Goal: Transaction & Acquisition: Purchase product/service

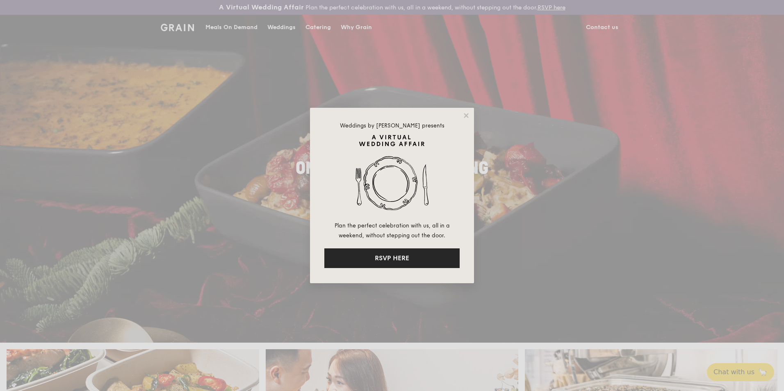
click at [414, 251] on button "RSVP HERE" at bounding box center [391, 258] width 135 height 20
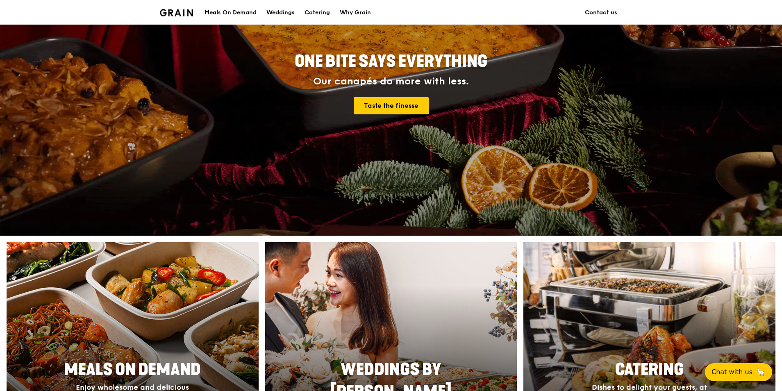
scroll to position [123, 0]
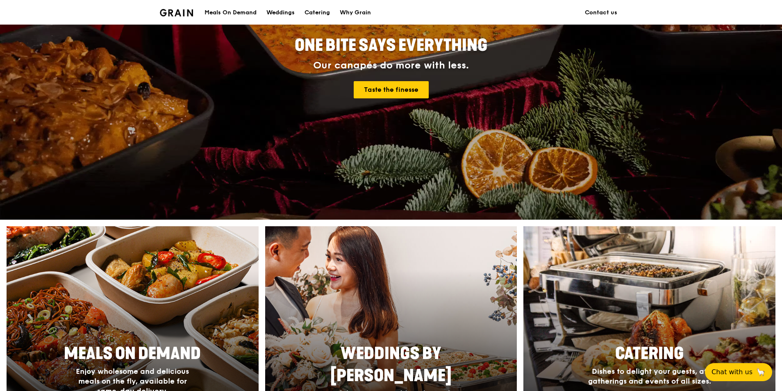
click at [235, 9] on div "Meals On Demand" at bounding box center [231, 12] width 52 height 25
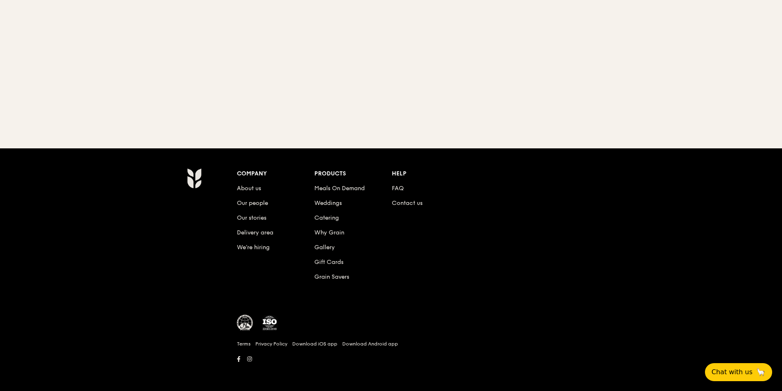
scroll to position [93, 0]
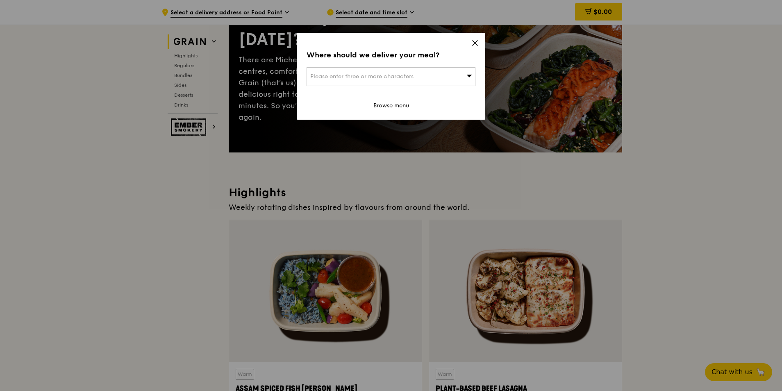
click at [362, 79] on span "Please enter three or more characters" at bounding box center [361, 76] width 103 height 7
type input "18 havelock"
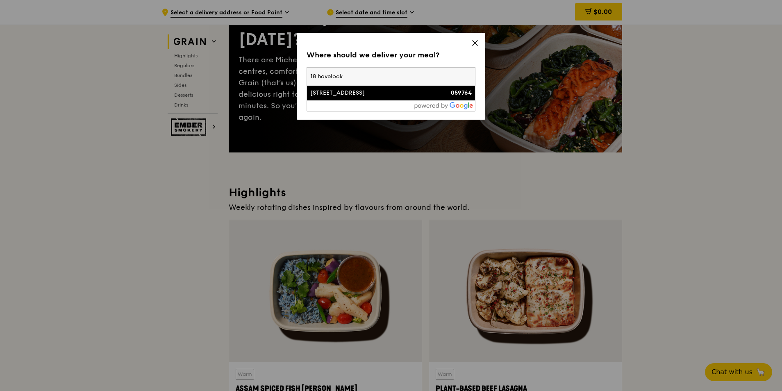
click at [382, 93] on div "[STREET_ADDRESS]" at bounding box center [370, 93] width 121 height 8
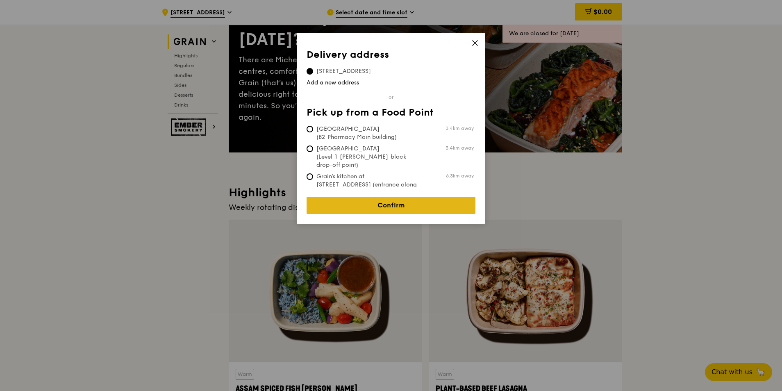
click at [394, 205] on link "Confirm" at bounding box center [391, 205] width 169 height 17
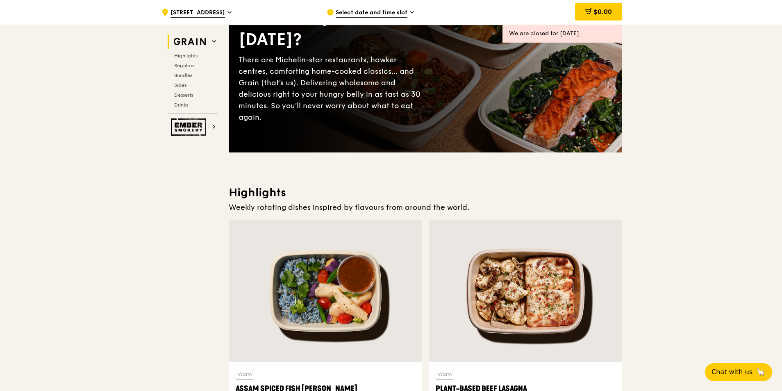
click at [385, 14] on span "Select date and time slot" at bounding box center [372, 13] width 72 height 9
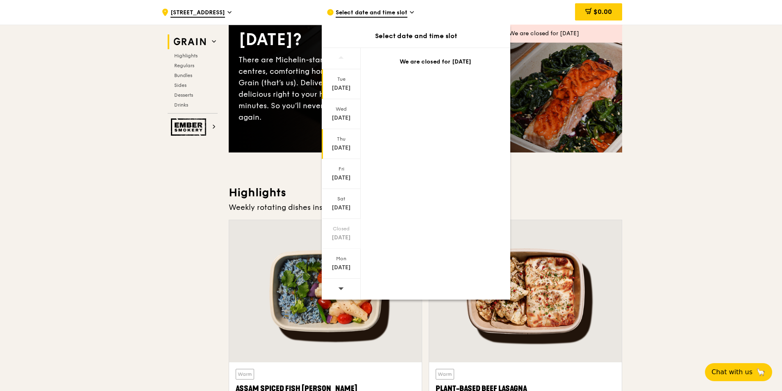
click at [350, 145] on div "[DATE]" at bounding box center [341, 148] width 36 height 8
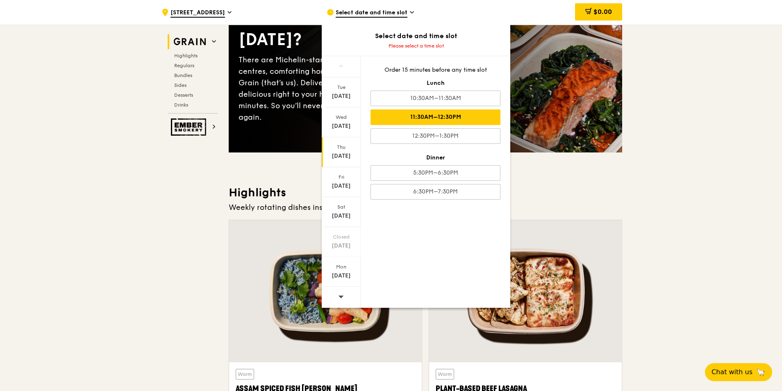
click at [431, 118] on div "11:30AM–12:30PM" at bounding box center [436, 117] width 130 height 16
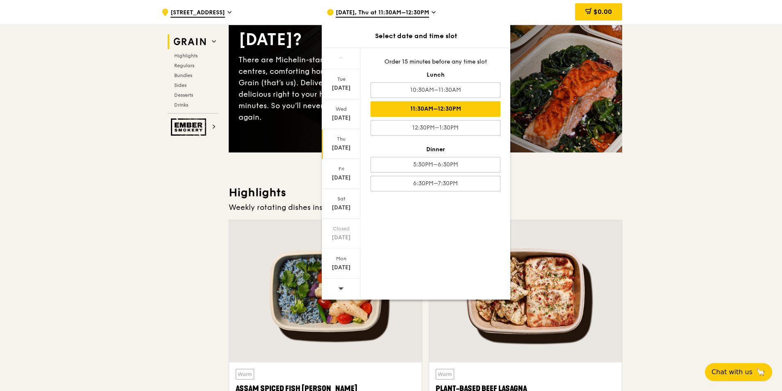
click at [449, 107] on div "11:30AM–12:30PM" at bounding box center [436, 109] width 130 height 16
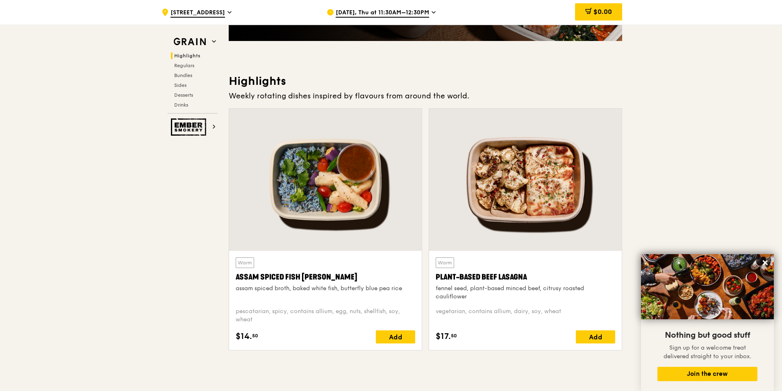
scroll to position [246, 0]
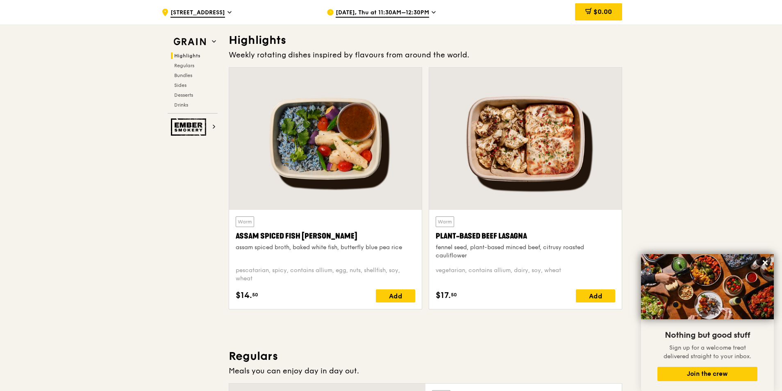
click at [429, 12] on div "[DATE], Thu at 11:30AM–12:30PM" at bounding box center [403, 12] width 152 height 25
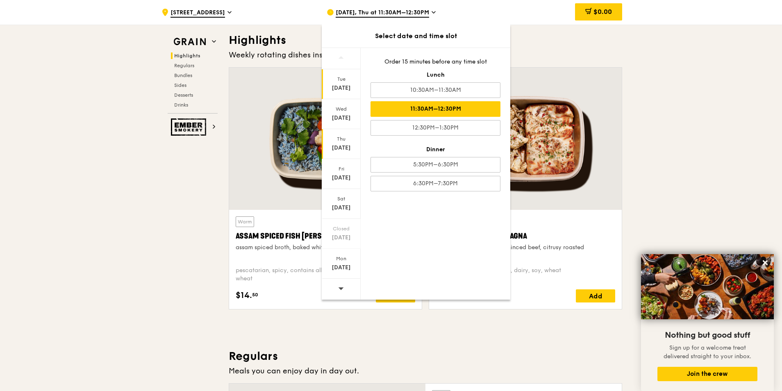
click at [349, 80] on div "Tue" at bounding box center [341, 79] width 36 height 7
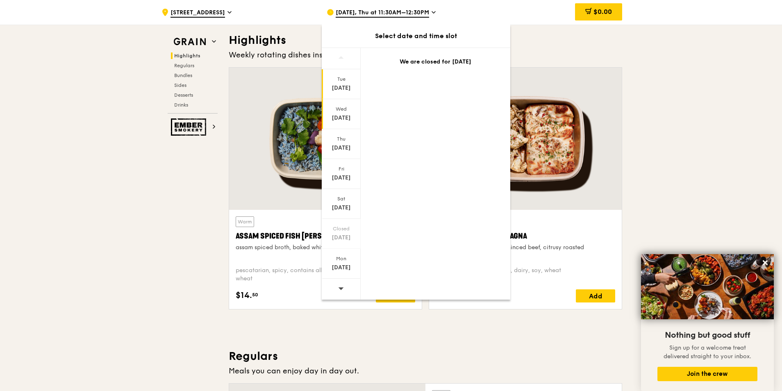
click at [344, 119] on div "[DATE]" at bounding box center [341, 118] width 36 height 8
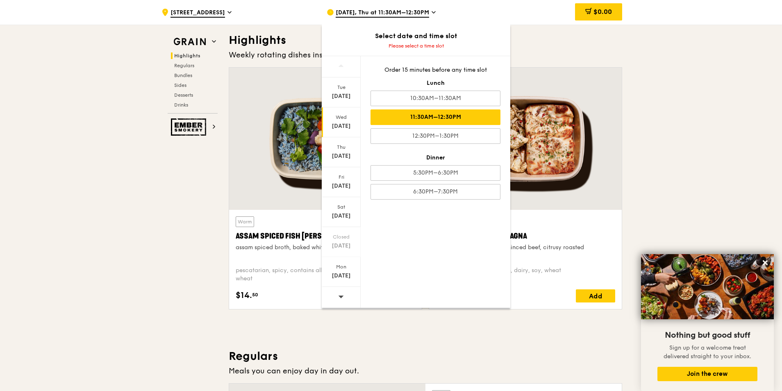
click at [441, 115] on div "11:30AM–12:30PM" at bounding box center [436, 117] width 130 height 16
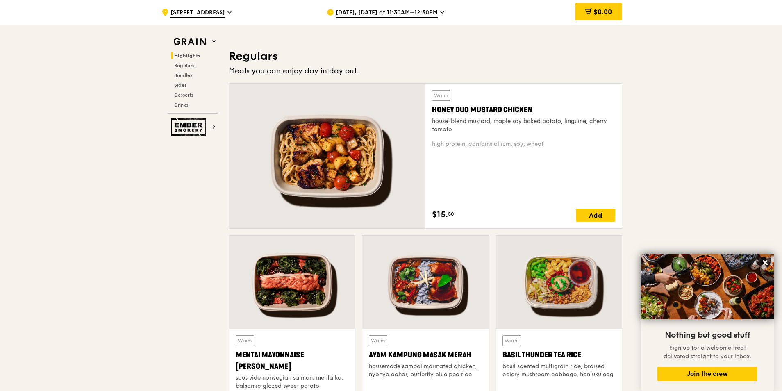
scroll to position [533, 0]
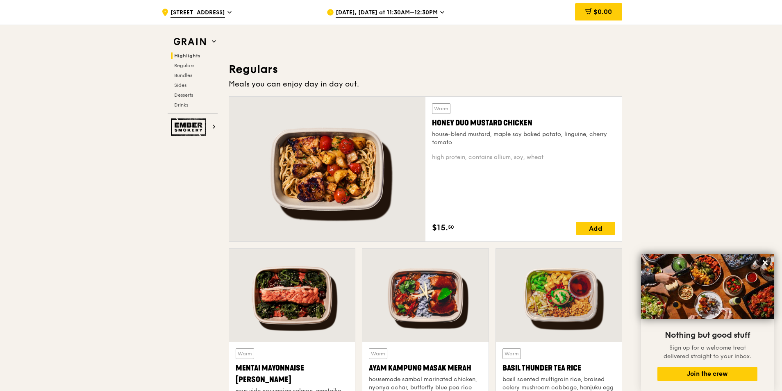
click at [349, 187] on div at bounding box center [327, 169] width 196 height 145
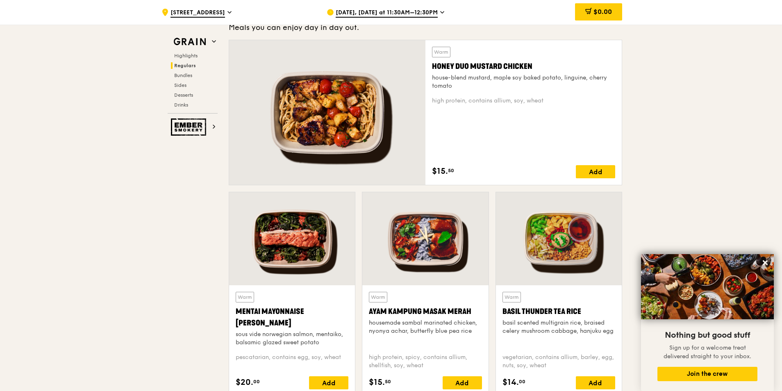
scroll to position [615, 0]
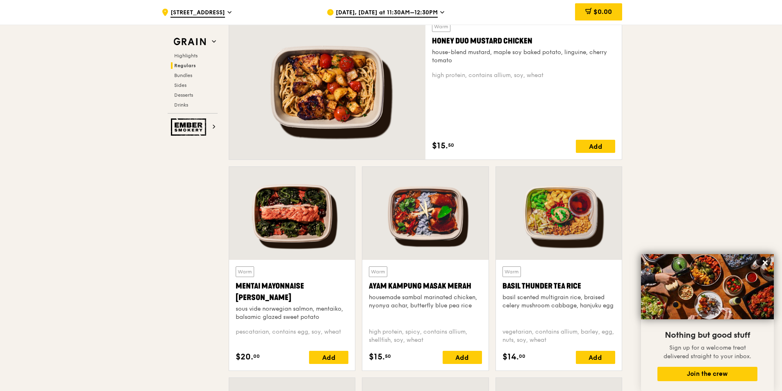
click at [556, 219] on div at bounding box center [559, 213] width 126 height 93
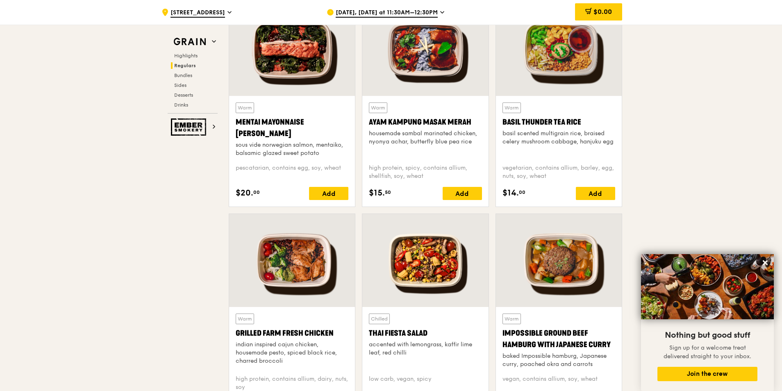
scroll to position [820, 0]
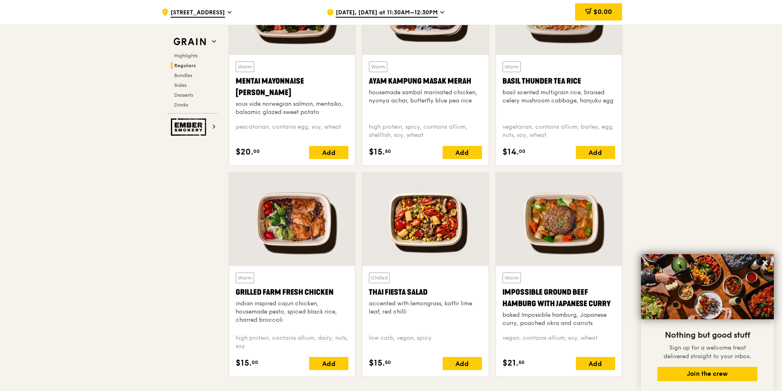
click at [426, 227] on div at bounding box center [425, 219] width 126 height 93
click at [300, 229] on div at bounding box center [292, 219] width 126 height 93
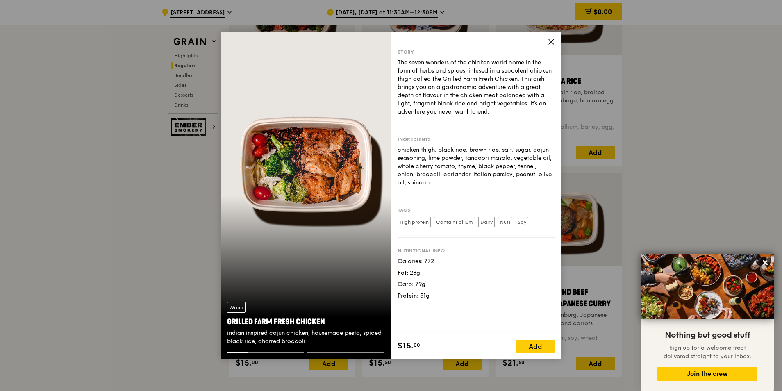
click at [335, 181] on div "Warm Grilled Farm Fresh Chicken indian inspired cajun chicken, housemade pesto,…" at bounding box center [306, 196] width 171 height 328
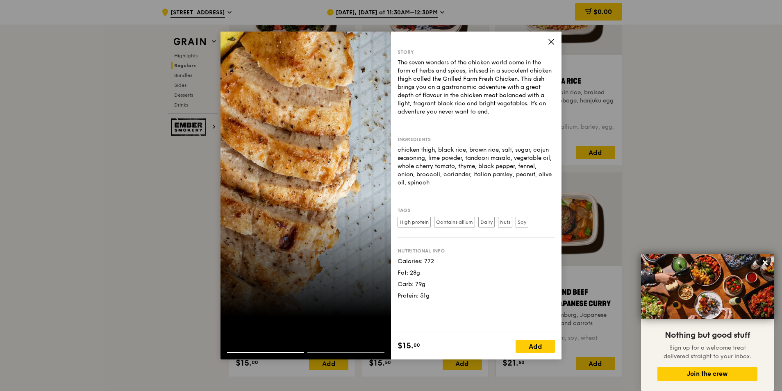
click at [335, 189] on div at bounding box center [306, 196] width 171 height 328
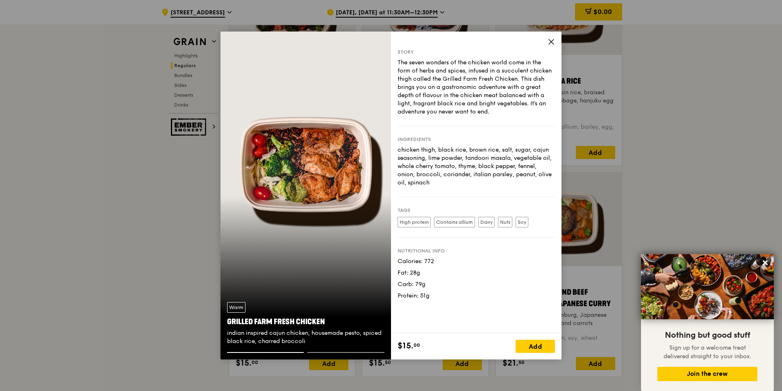
drag, startPoint x: 196, startPoint y: 127, endPoint x: 329, endPoint y: 162, distance: 137.4
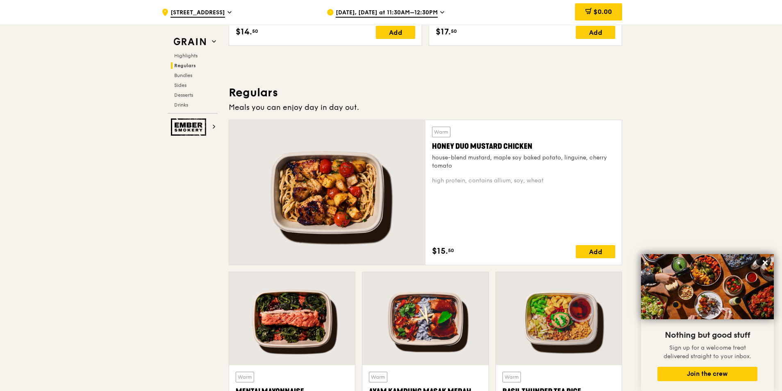
scroll to position [615, 0]
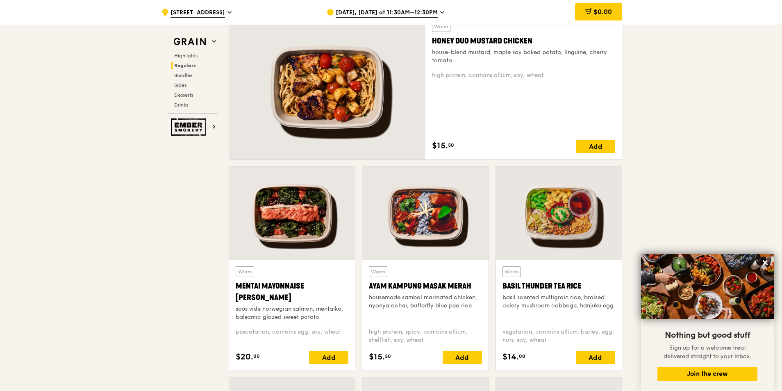
click at [570, 228] on div at bounding box center [559, 213] width 126 height 93
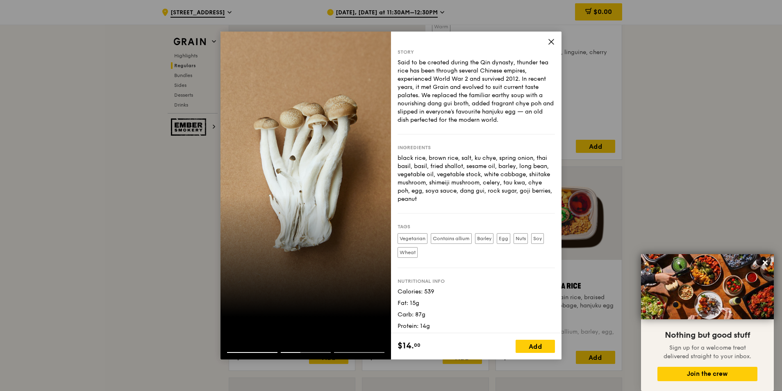
click at [257, 350] on div at bounding box center [306, 345] width 171 height 13
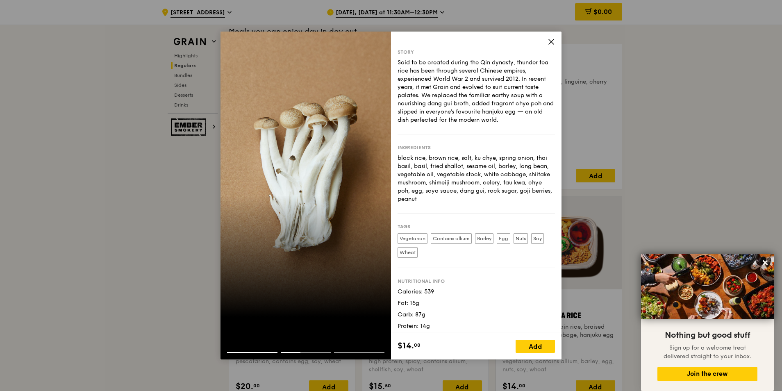
scroll to position [574, 0]
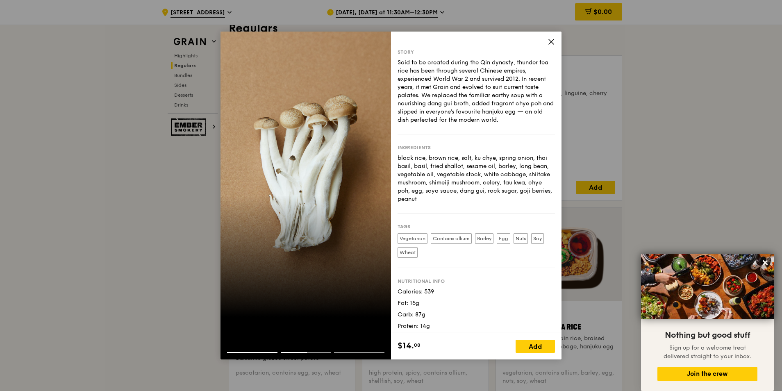
click at [553, 37] on div "Story Said to be created during the Qin dynasty, thunder tea rice has been thro…" at bounding box center [476, 183] width 171 height 302
click at [551, 39] on icon at bounding box center [551, 41] width 7 height 7
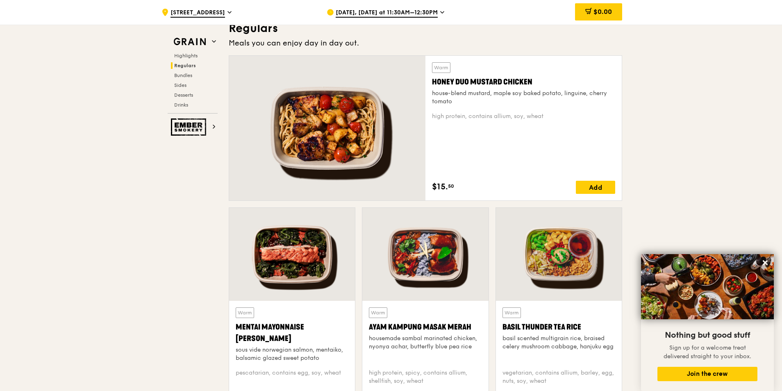
click at [342, 129] on div at bounding box center [327, 128] width 196 height 145
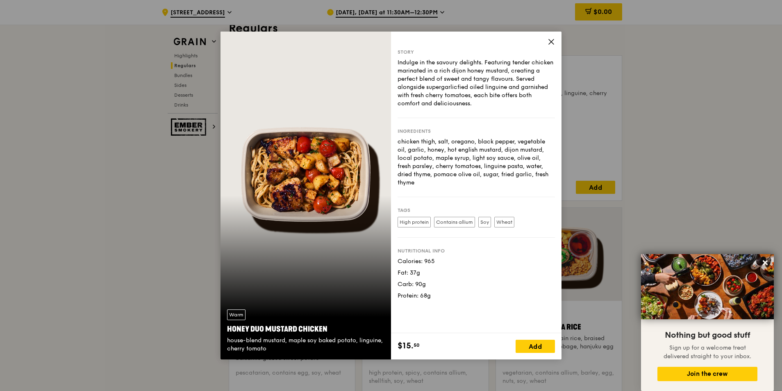
click at [310, 180] on div "Warm Honey Duo Mustard Chicken house-blend mustard, maple soy baked potato, lin…" at bounding box center [306, 196] width 171 height 328
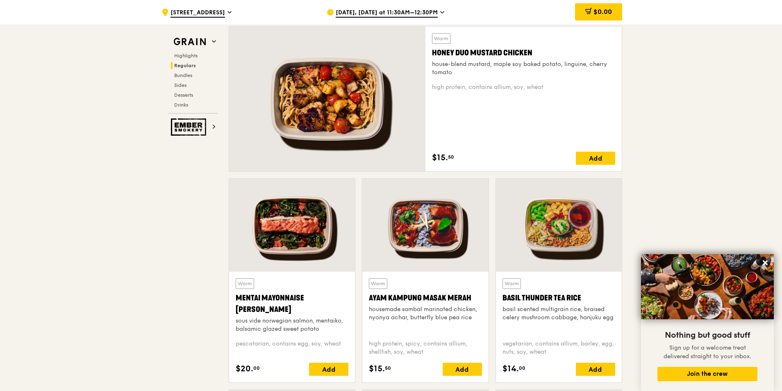
scroll to position [615, 0]
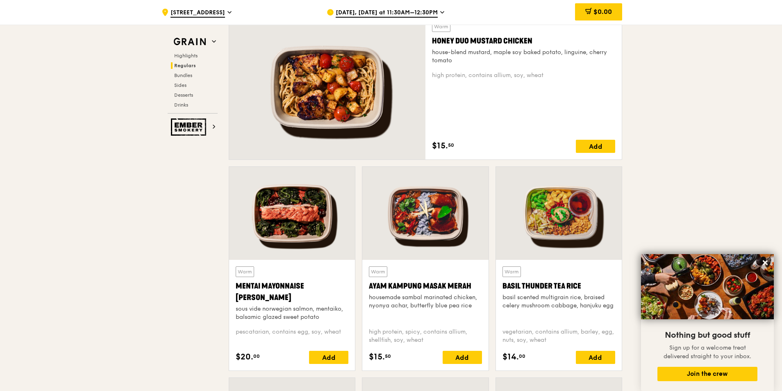
click at [581, 212] on div at bounding box center [559, 213] width 126 height 93
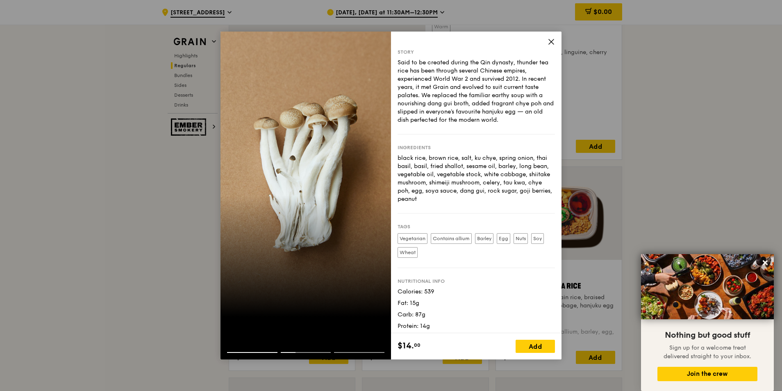
click at [548, 45] on icon at bounding box center [551, 41] width 7 height 7
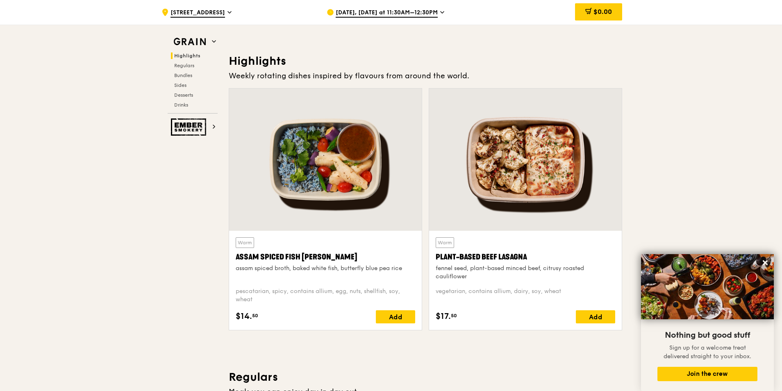
scroll to position [205, 0]
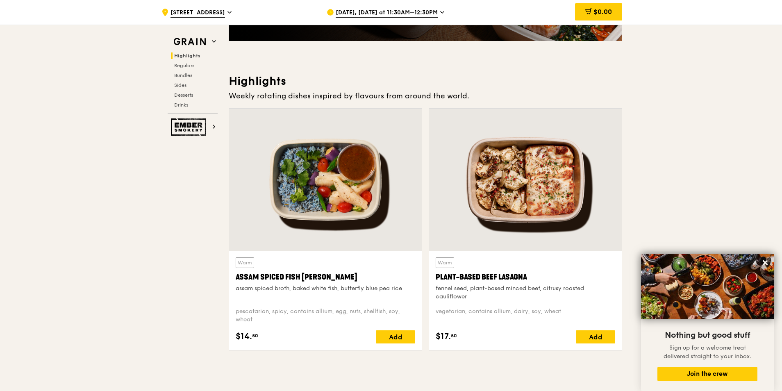
drag, startPoint x: 353, startPoint y: 169, endPoint x: 359, endPoint y: 170, distance: 6.2
click at [359, 170] on div at bounding box center [325, 180] width 193 height 142
click at [400, 337] on div "Add" at bounding box center [395, 336] width 39 height 13
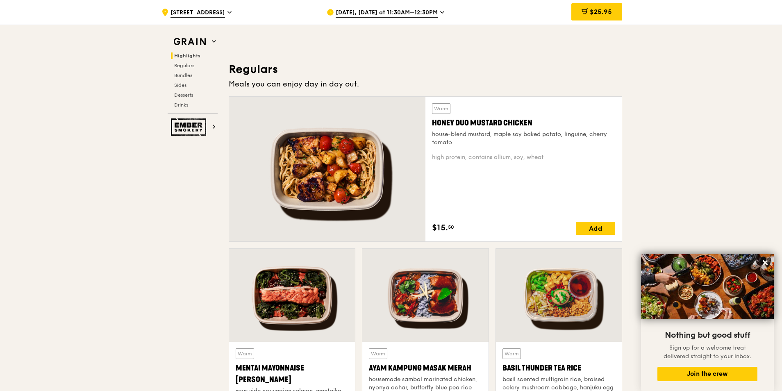
scroll to position [656, 0]
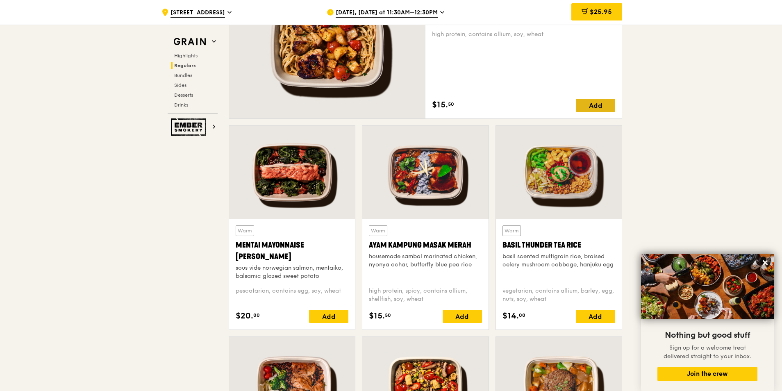
click at [597, 105] on div "Add" at bounding box center [595, 105] width 39 height 13
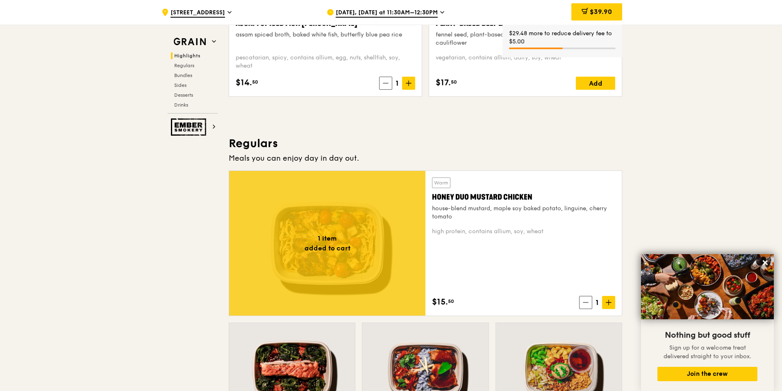
scroll to position [451, 0]
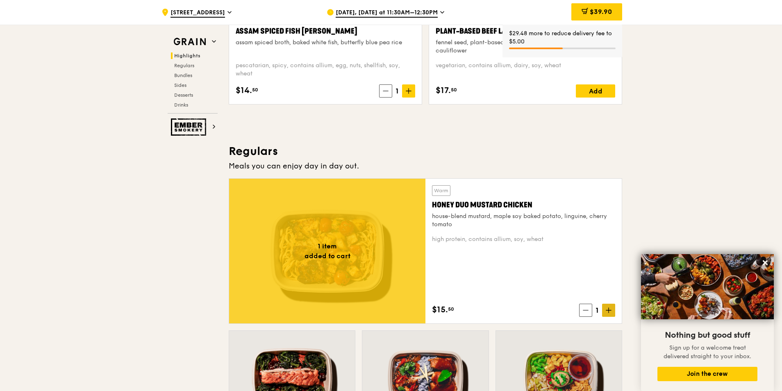
click at [608, 308] on icon at bounding box center [609, 311] width 6 height 6
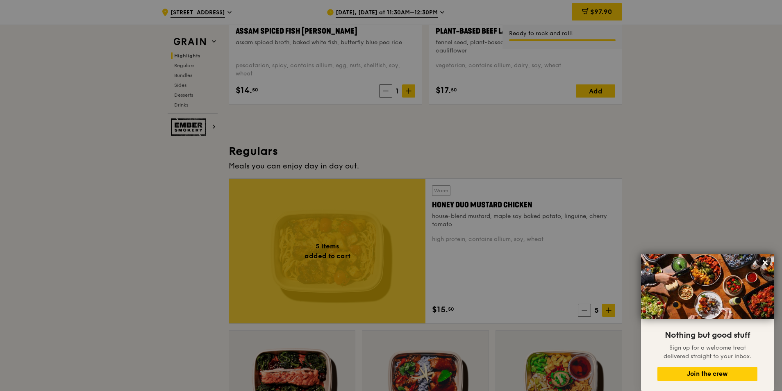
type input "5"
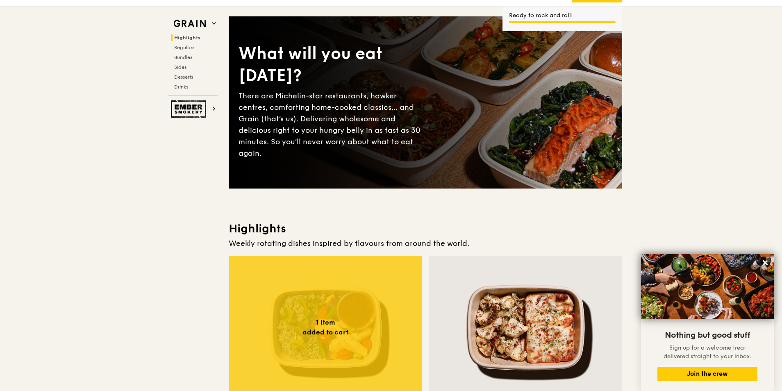
scroll to position [0, 0]
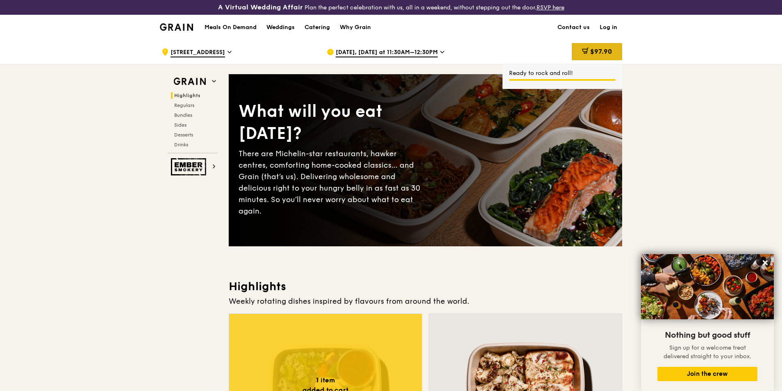
click at [593, 47] on div "$97.90" at bounding box center [597, 51] width 50 height 17
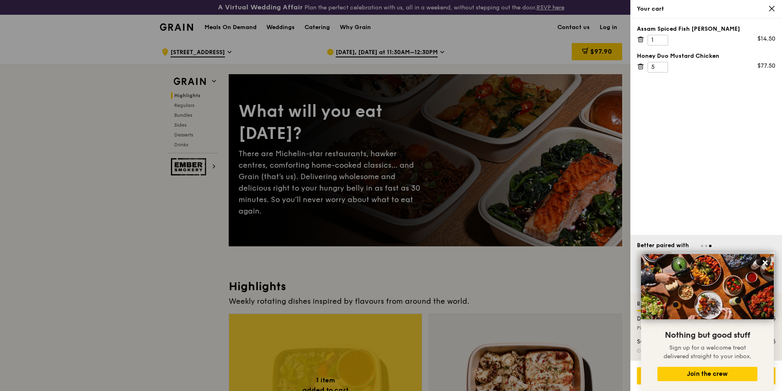
drag, startPoint x: 778, startPoint y: 115, endPoint x: 315, endPoint y: 94, distance: 463.4
click at [77, 256] on div at bounding box center [391, 195] width 782 height 391
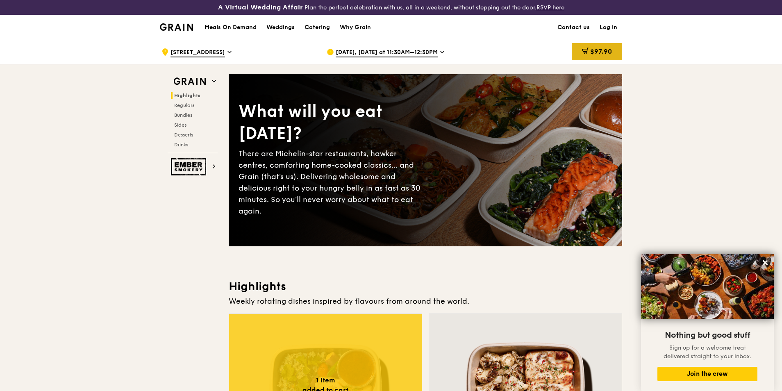
click at [593, 50] on span "$97.90" at bounding box center [601, 52] width 22 height 8
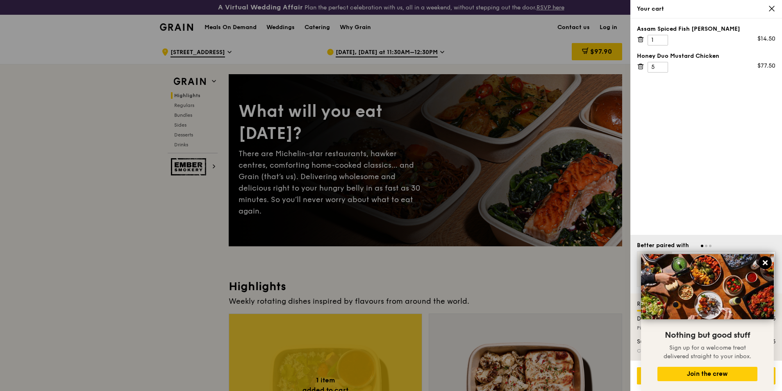
click at [764, 263] on icon at bounding box center [765, 262] width 7 height 7
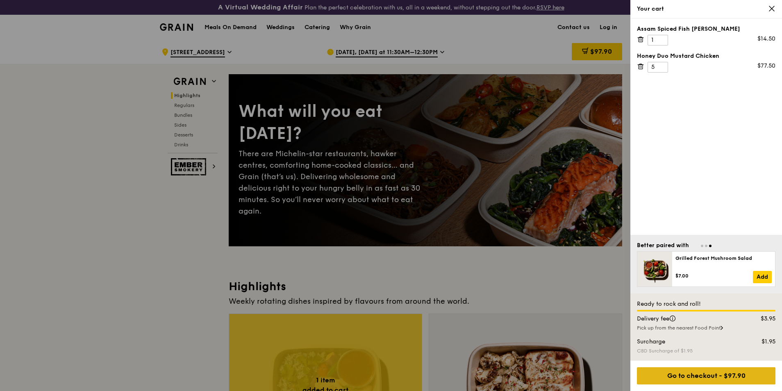
click at [694, 372] on div "Go to checkout - $97.90" at bounding box center [706, 375] width 139 height 17
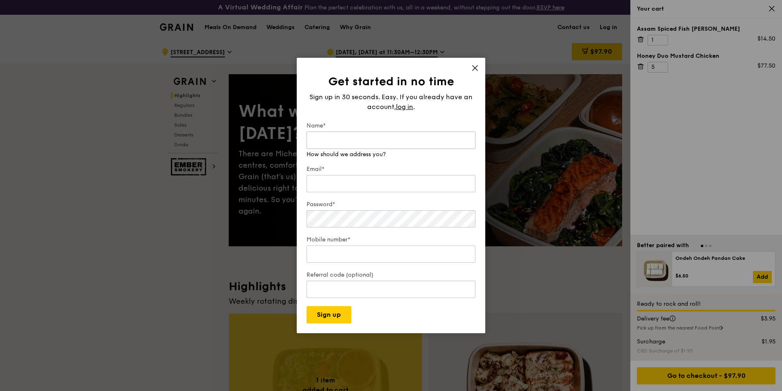
click at [354, 141] on input "Name*" at bounding box center [391, 140] width 169 height 17
type input "[PERSON_NAME]"
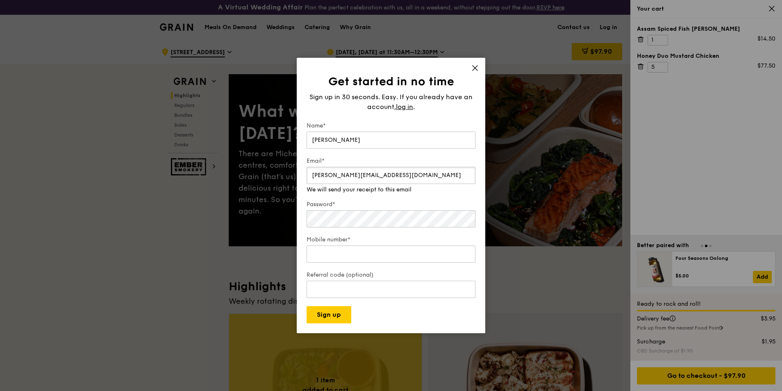
type input "[PERSON_NAME][EMAIL_ADDRESS][DOMAIN_NAME]"
type input "97993736"
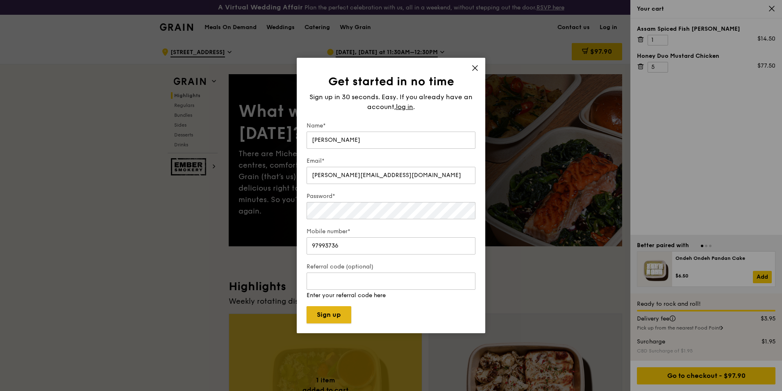
click at [329, 311] on button "Sign up" at bounding box center [329, 314] width 45 height 17
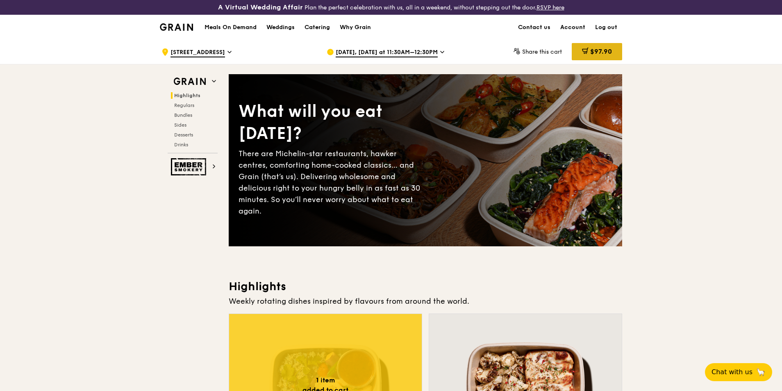
click at [597, 53] on span "$97.90" at bounding box center [601, 52] width 22 height 8
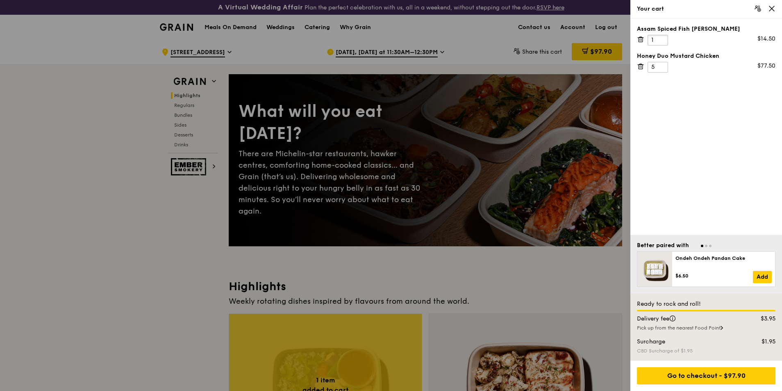
click at [639, 38] on div "Assam Spiced Fish Curry 1 $14.50" at bounding box center [706, 35] width 139 height 21
type input "2"
click at [738, 104] on div "Assam Spiced Fish Curry 2 $14.50 Honey Duo Mustard Chicken 5 $77.50" at bounding box center [707, 126] width 152 height 216
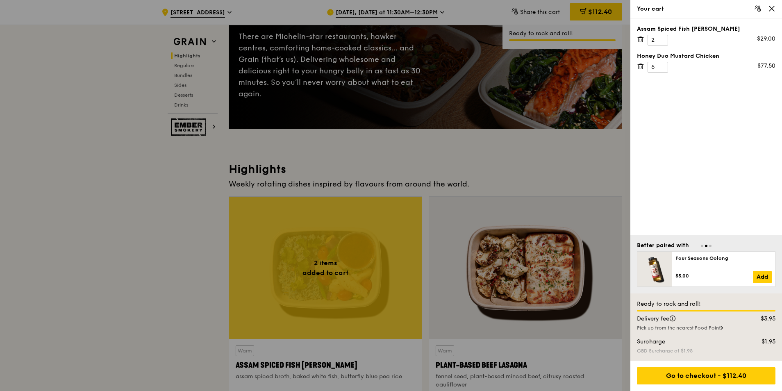
scroll to position [123, 0]
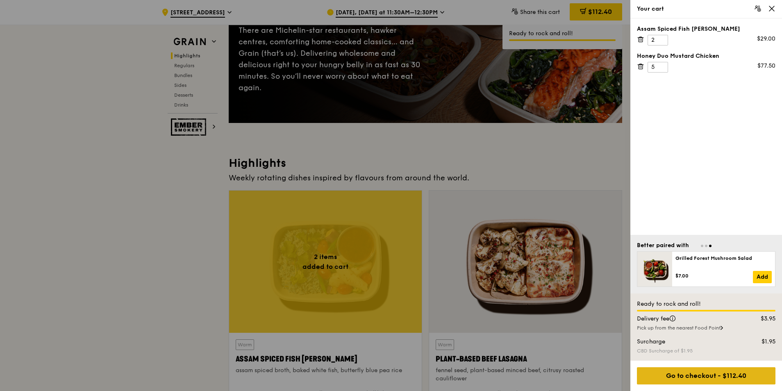
click at [710, 380] on div "Go to checkout - $112.40" at bounding box center [706, 375] width 139 height 17
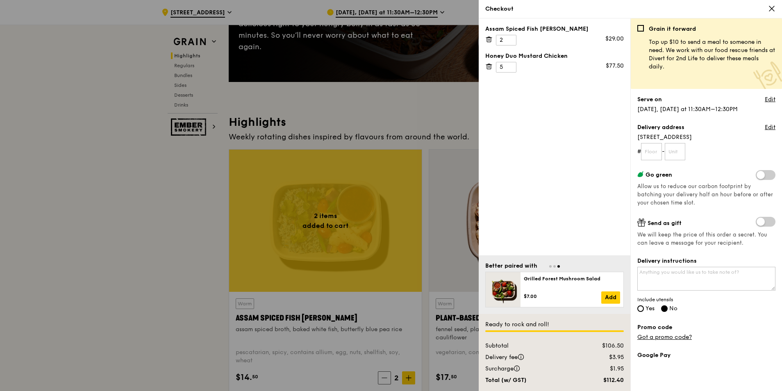
scroll to position [41, 0]
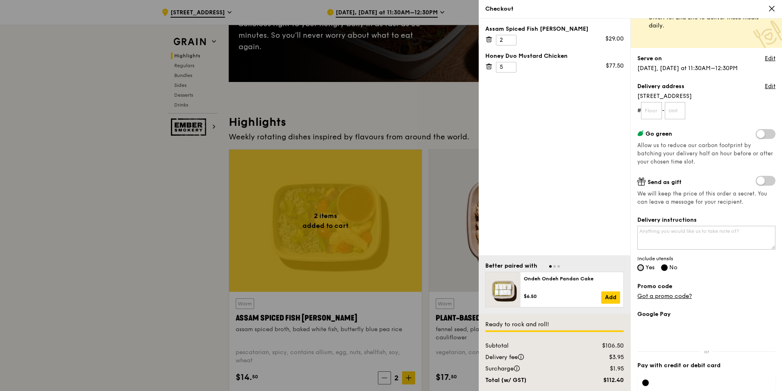
click at [642, 267] on input "Yes" at bounding box center [641, 267] width 7 height 7
radio input "true"
radio input "false"
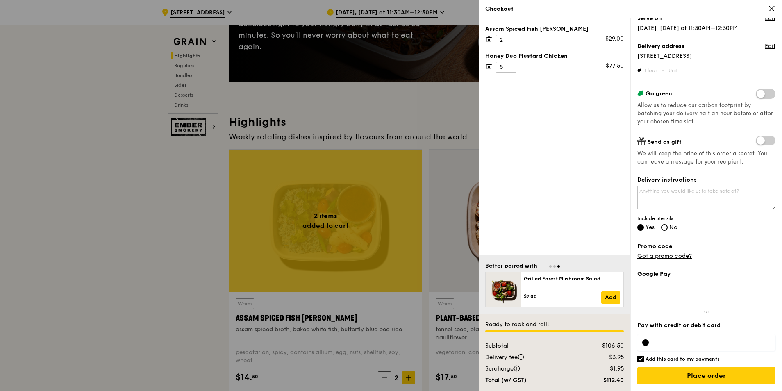
drag, startPoint x: 189, startPoint y: 212, endPoint x: 184, endPoint y: 208, distance: 7.1
click at [184, 207] on div at bounding box center [391, 195] width 782 height 391
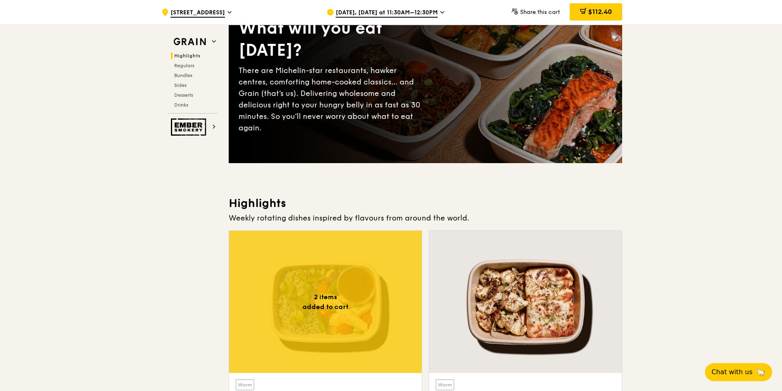
scroll to position [0, 0]
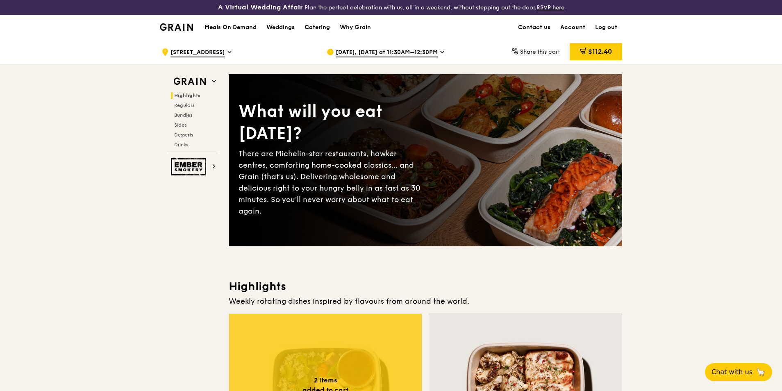
click at [438, 50] on span "[DATE], [DATE] at 11:30AM–12:30PM" at bounding box center [387, 52] width 102 height 9
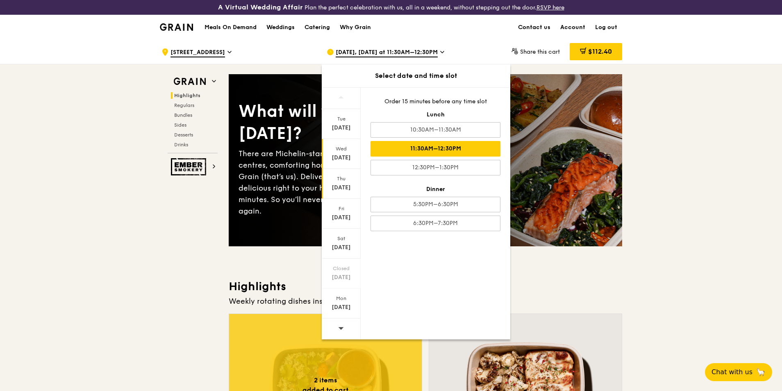
click at [344, 182] on div "Thu Sep 25" at bounding box center [341, 184] width 39 height 30
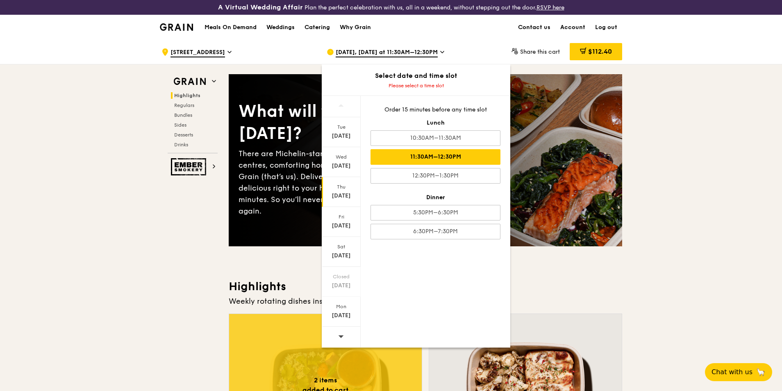
click at [411, 159] on div "11:30AM–12:30PM" at bounding box center [436, 157] width 130 height 16
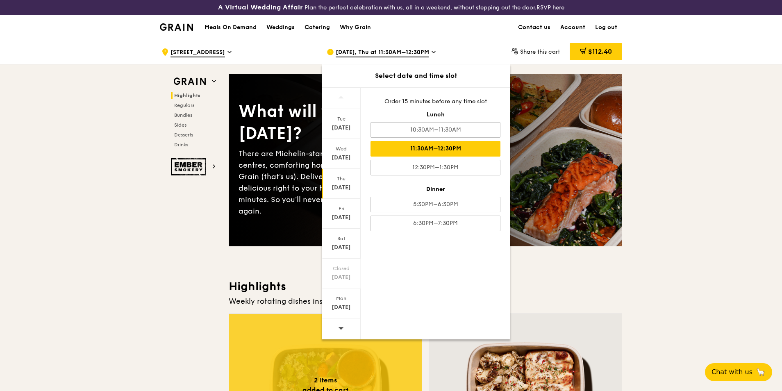
drag, startPoint x: 652, startPoint y: 169, endPoint x: 656, endPoint y: 165, distance: 5.8
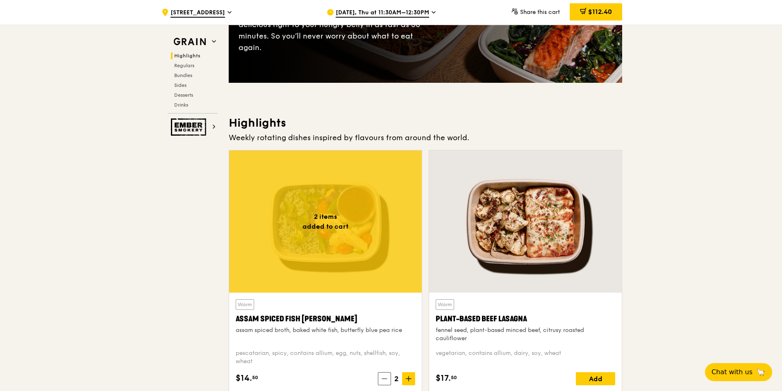
scroll to position [164, 0]
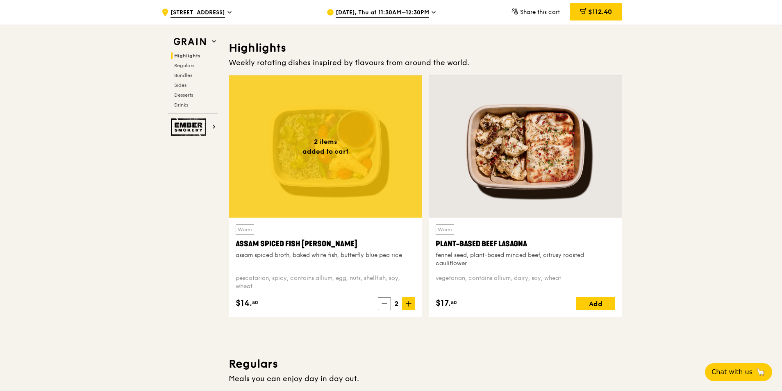
scroll to position [369, 0]
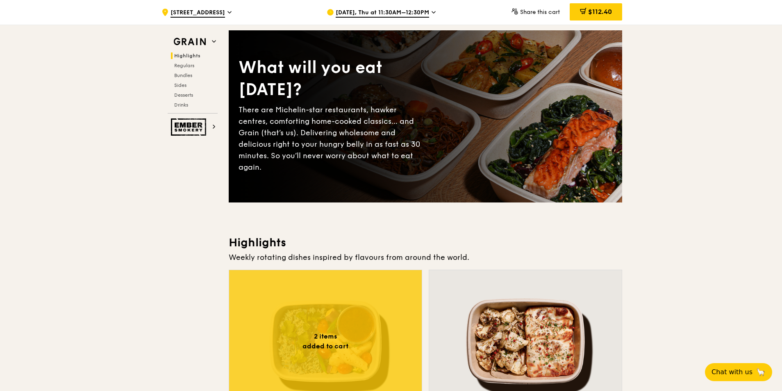
scroll to position [0, 0]
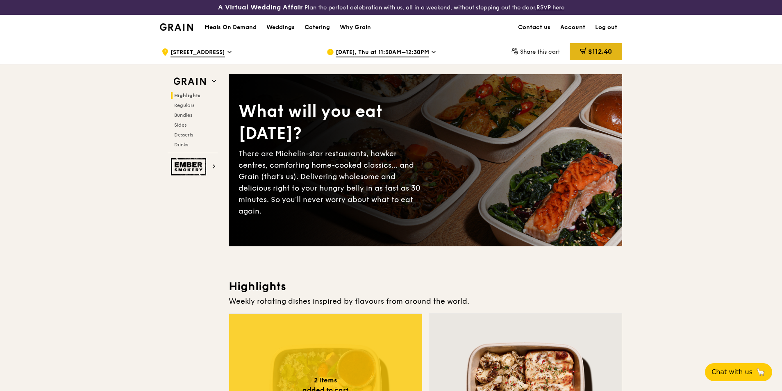
click at [592, 54] on span "$112.40" at bounding box center [600, 52] width 24 height 8
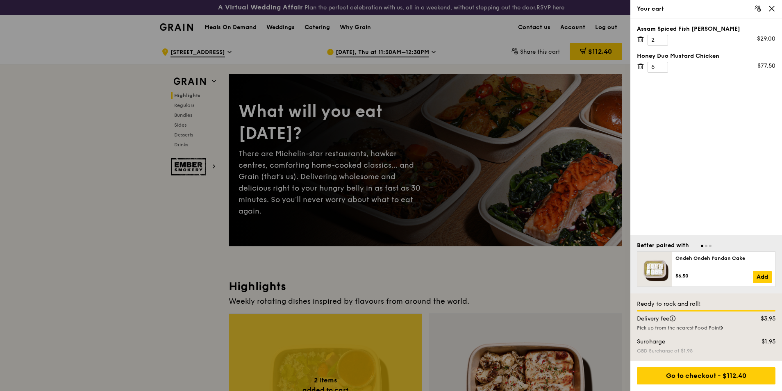
click at [644, 38] on icon at bounding box center [641, 38] width 6 height 0
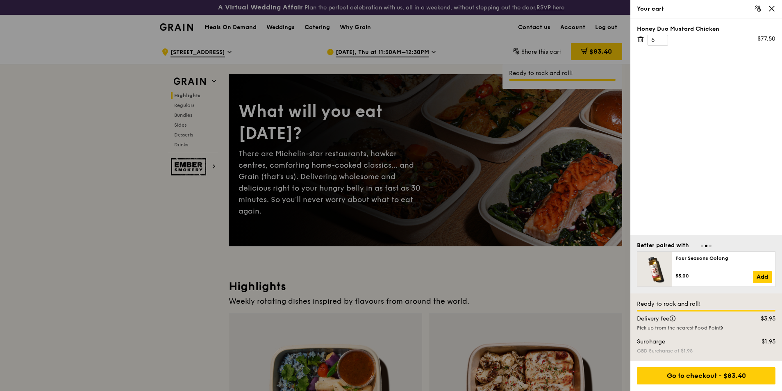
click at [642, 37] on icon at bounding box center [640, 39] width 7 height 7
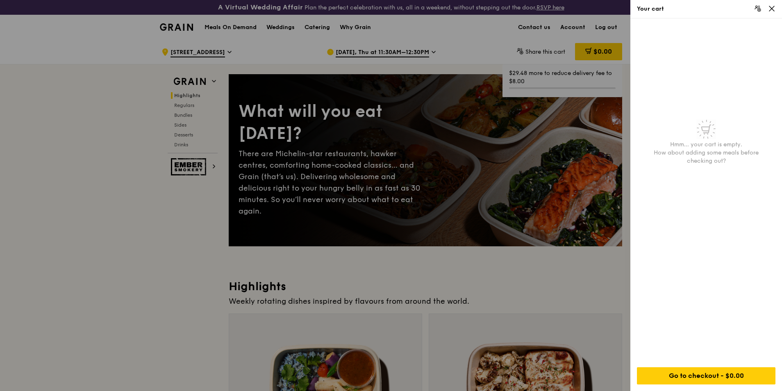
click at [155, 252] on div at bounding box center [391, 195] width 782 height 391
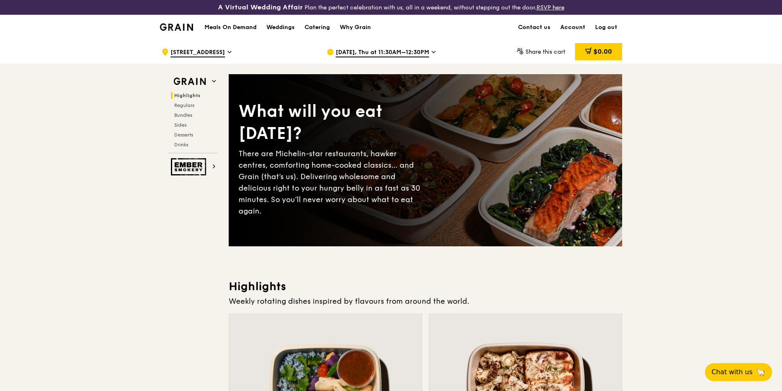
click at [401, 50] on span "[DATE], Thu at 11:30AM–12:30PM" at bounding box center [382, 52] width 93 height 9
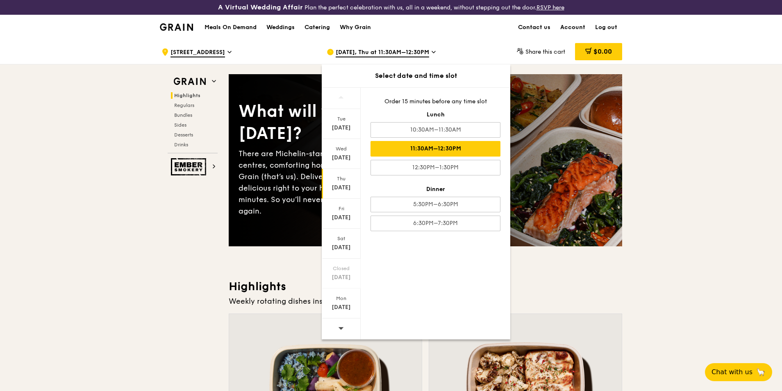
click at [442, 148] on div "11:30AM–12:30PM" at bounding box center [436, 149] width 130 height 16
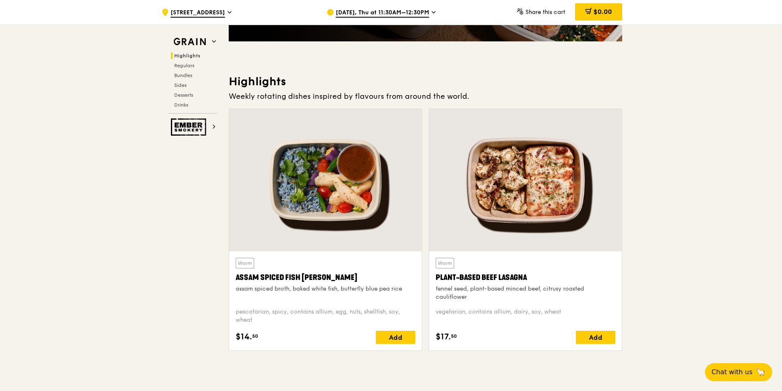
scroll to position [205, 0]
click at [401, 339] on div "Add" at bounding box center [395, 336] width 39 height 13
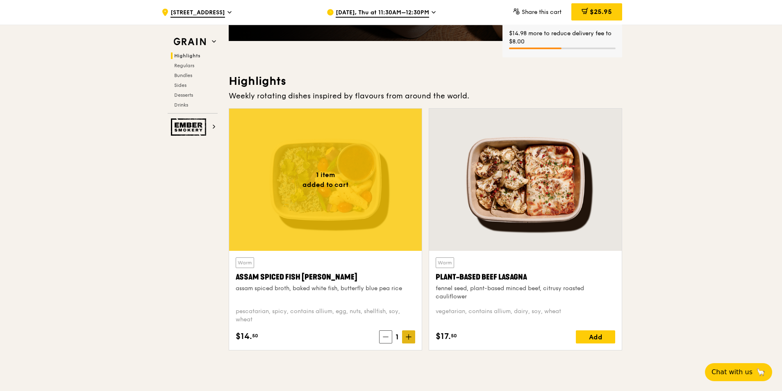
click at [405, 336] on span at bounding box center [408, 336] width 13 height 13
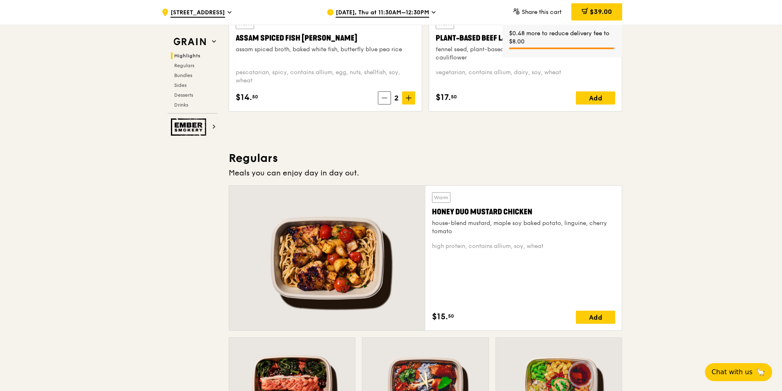
scroll to position [451, 0]
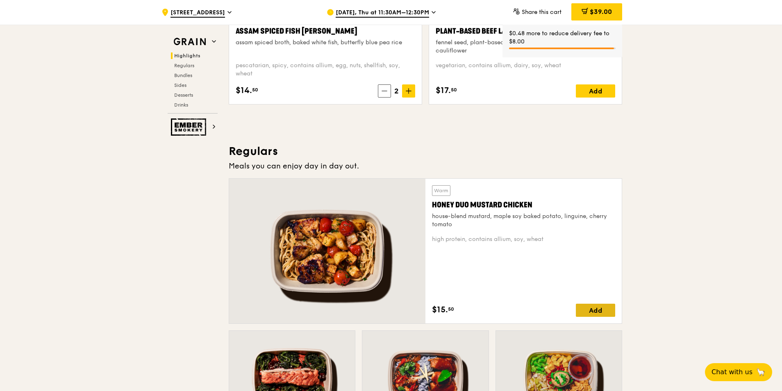
click at [597, 312] on div "Add" at bounding box center [595, 310] width 39 height 13
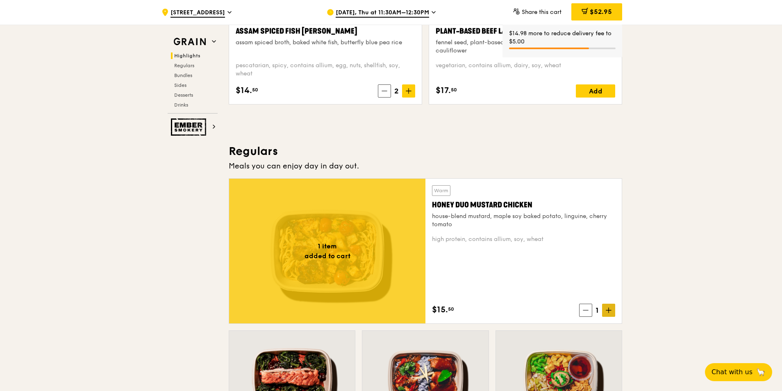
click at [606, 310] on icon at bounding box center [609, 311] width 6 height 6
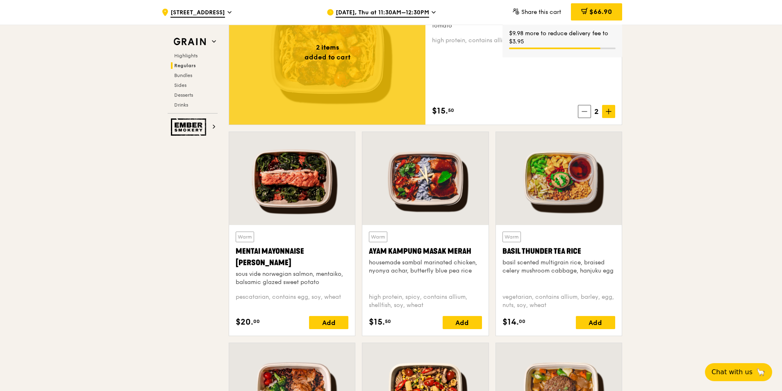
scroll to position [656, 0]
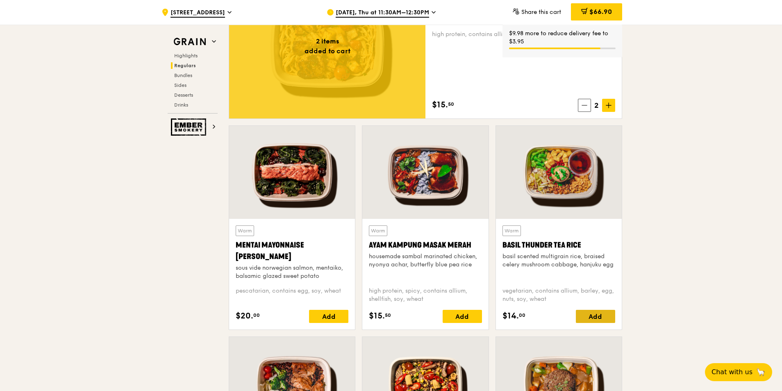
click at [607, 314] on div "Add" at bounding box center [595, 316] width 39 height 13
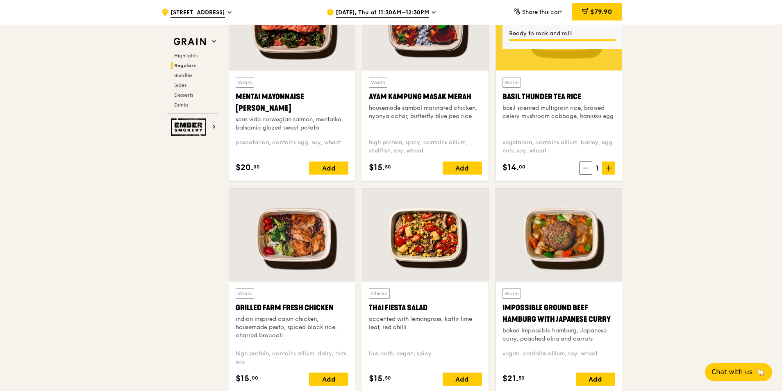
scroll to position [861, 0]
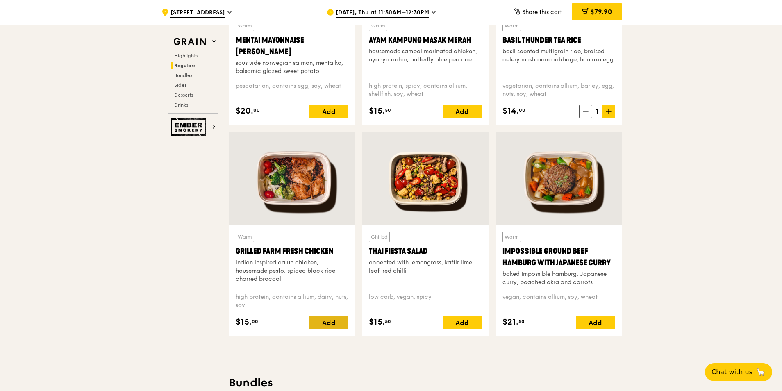
click at [331, 321] on div "Add" at bounding box center [328, 322] width 39 height 13
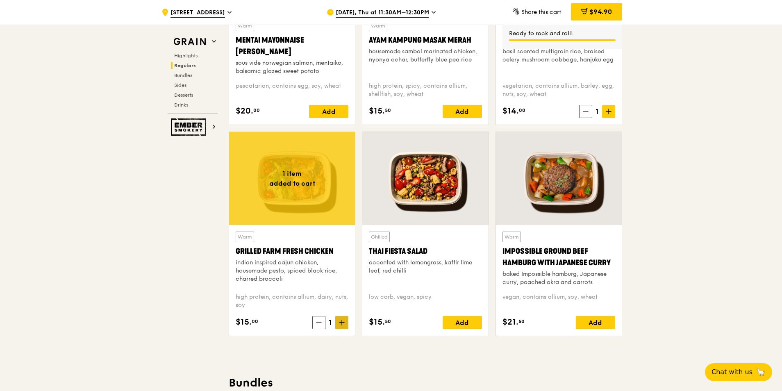
click at [342, 325] on icon at bounding box center [342, 323] width 6 height 6
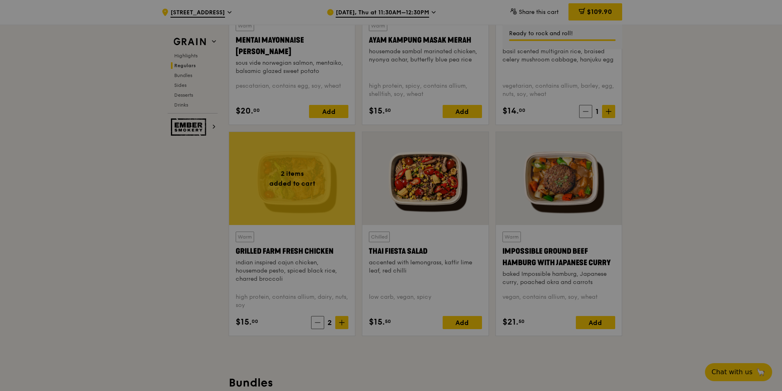
type input "2"
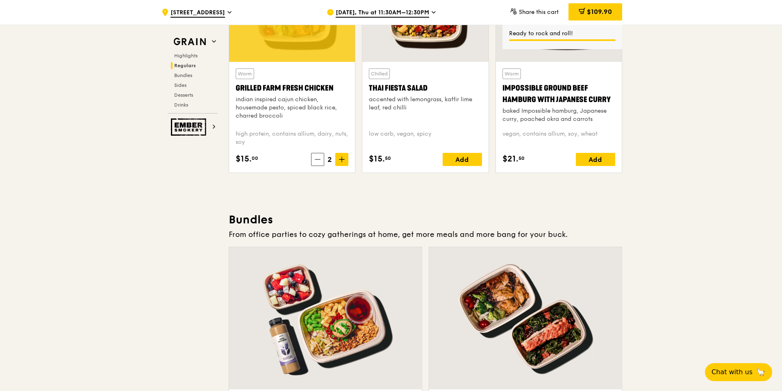
scroll to position [1025, 0]
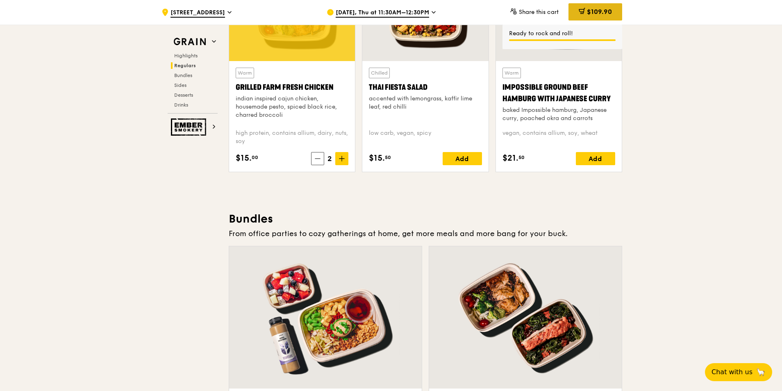
click at [604, 11] on span "$109.90" at bounding box center [599, 12] width 25 height 8
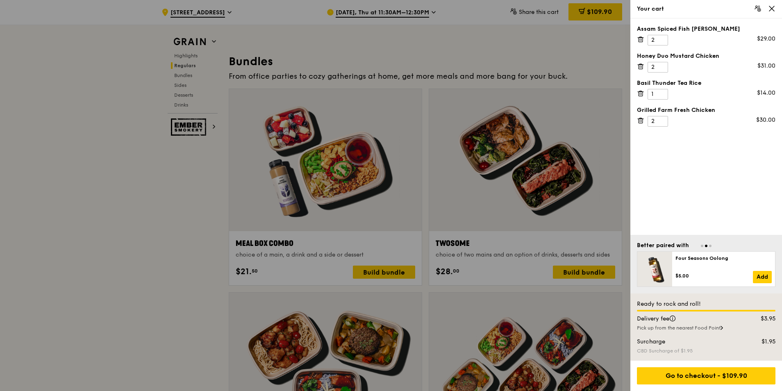
scroll to position [1189, 0]
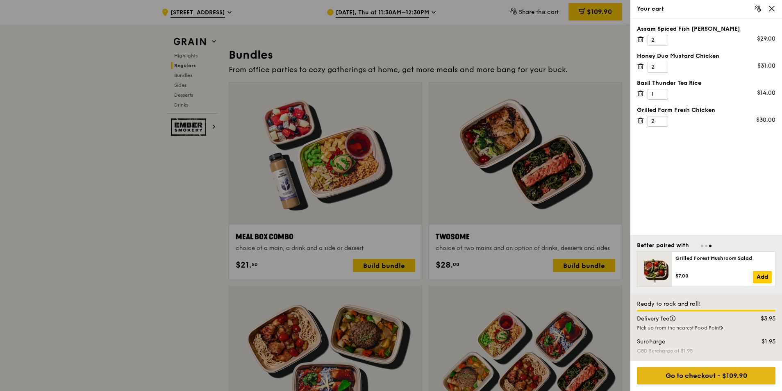
click at [701, 370] on div "Go to checkout - $109.90" at bounding box center [706, 375] width 139 height 17
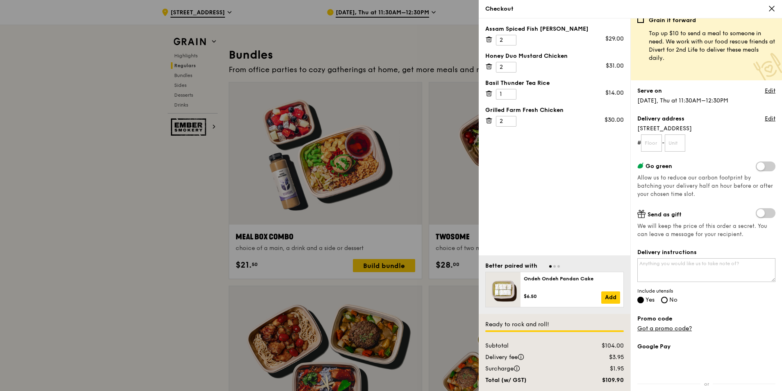
scroll to position [0, 0]
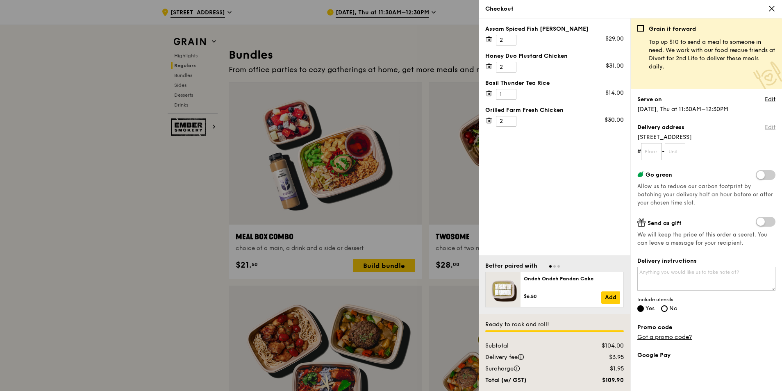
click at [765, 128] on link "Edit" at bounding box center [770, 127] width 11 height 8
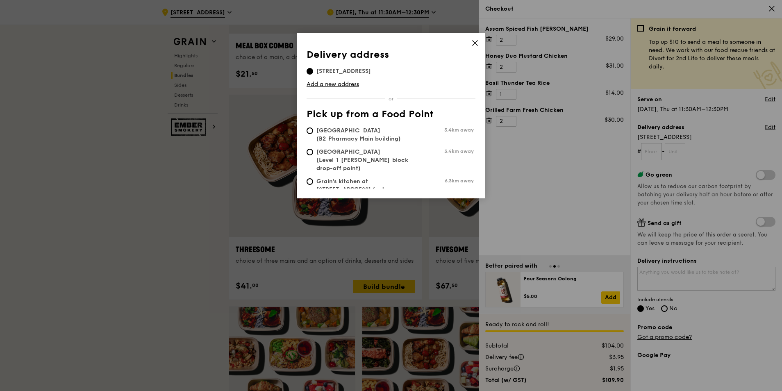
scroll to position [1394, 0]
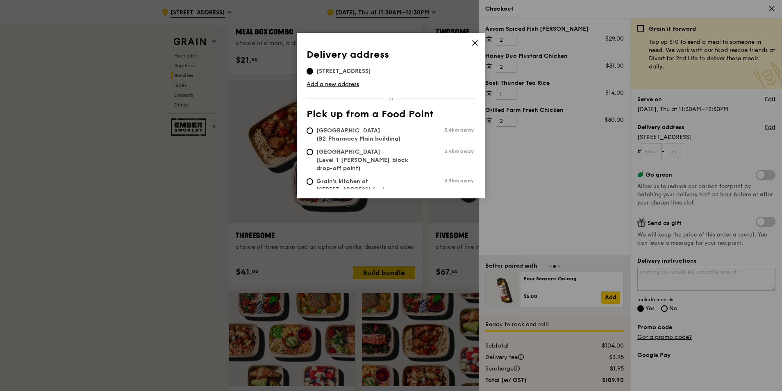
click at [472, 45] on icon at bounding box center [475, 42] width 7 height 7
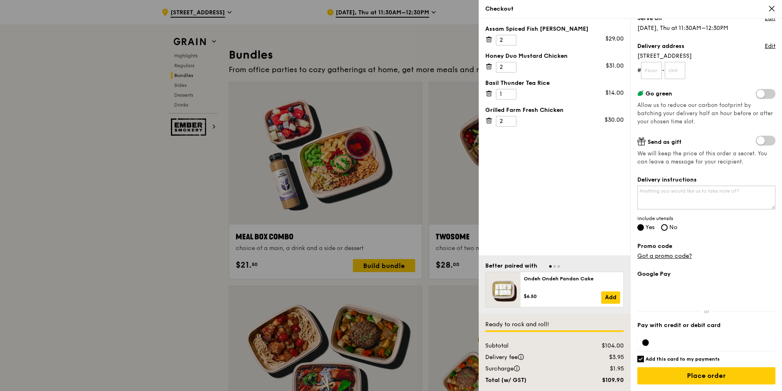
scroll to position [1230, 0]
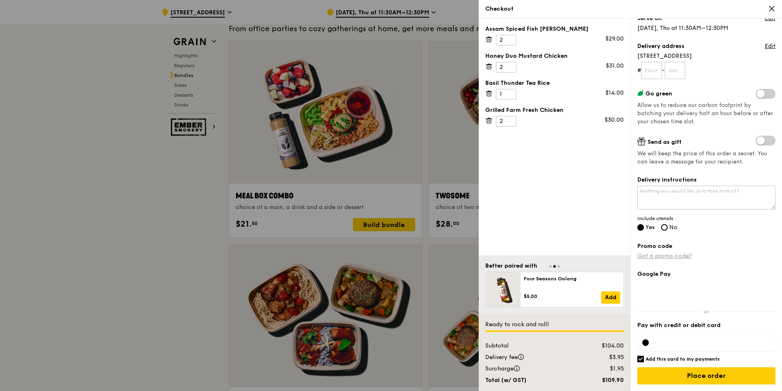
click at [672, 260] on div "Promo code Got a promo code?" at bounding box center [707, 251] width 138 height 18
click at [675, 256] on link "Got a promo code?" at bounding box center [665, 256] width 55 height 7
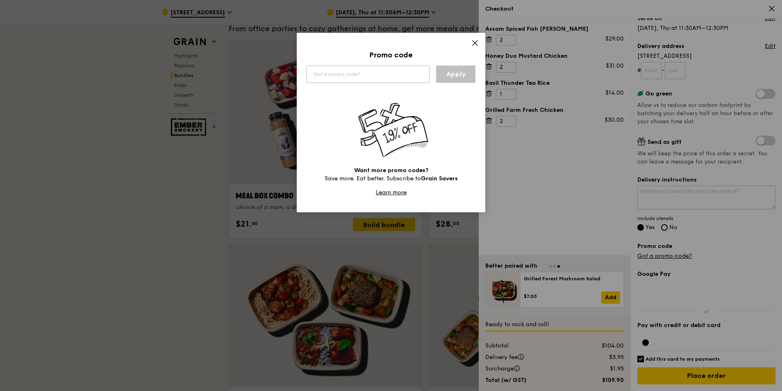
click at [337, 74] on input "text" at bounding box center [368, 74] width 123 height 17
type input "WELCOMEFEAST"
click at [454, 73] on link "Apply" at bounding box center [455, 74] width 39 height 17
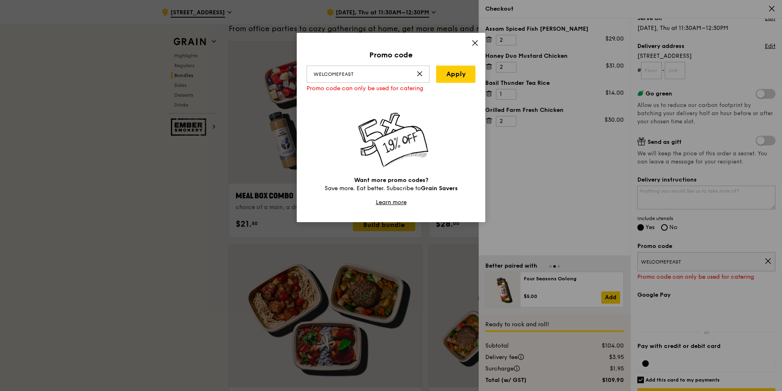
click at [477, 44] on icon at bounding box center [475, 43] width 5 height 5
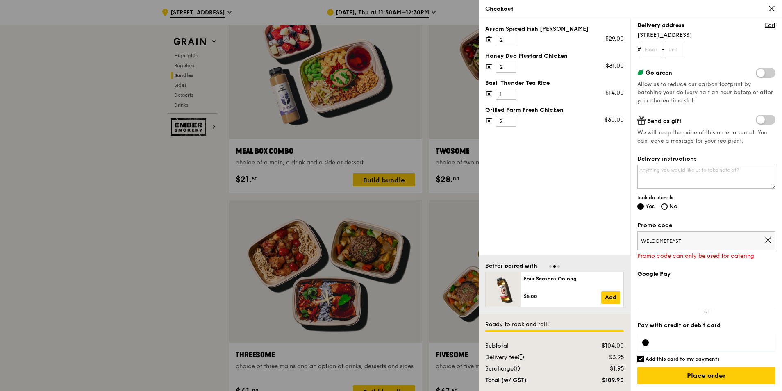
scroll to position [1353, 0]
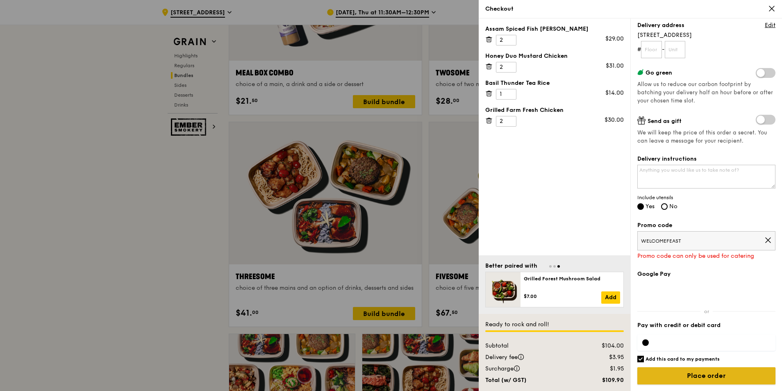
click at [699, 370] on input "Place order" at bounding box center [707, 375] width 138 height 17
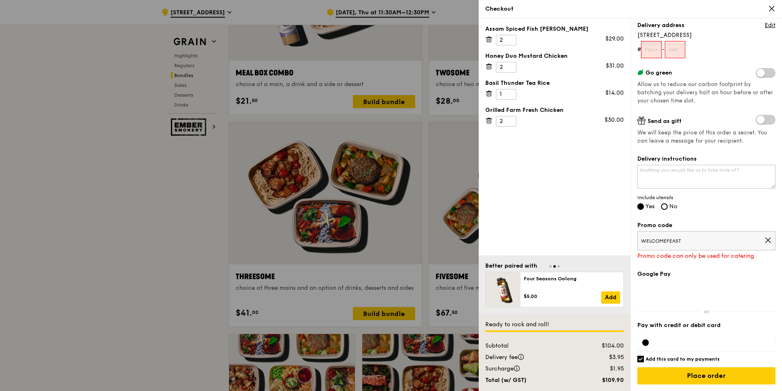
click at [650, 47] on input "text" at bounding box center [651, 49] width 21 height 17
click at [681, 55] on input "text" at bounding box center [675, 49] width 21 height 17
click at [660, 49] on input "01" at bounding box center [651, 49] width 21 height 17
type input "0"
type input "-"
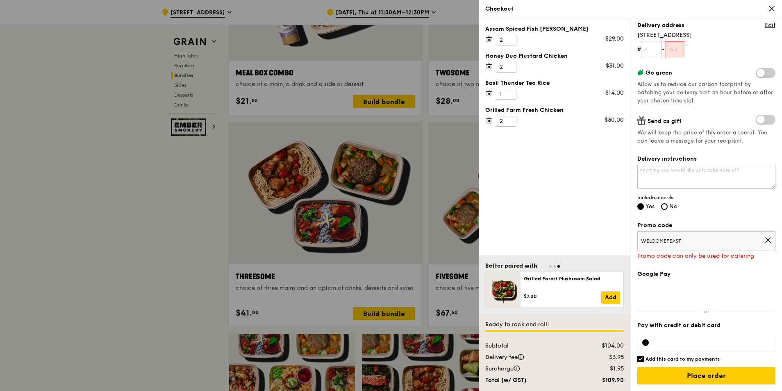
click at [675, 50] on input "text" at bounding box center [675, 49] width 21 height 17
type input "-"
click at [707, 51] on form "# - - -" at bounding box center [707, 49] width 138 height 17
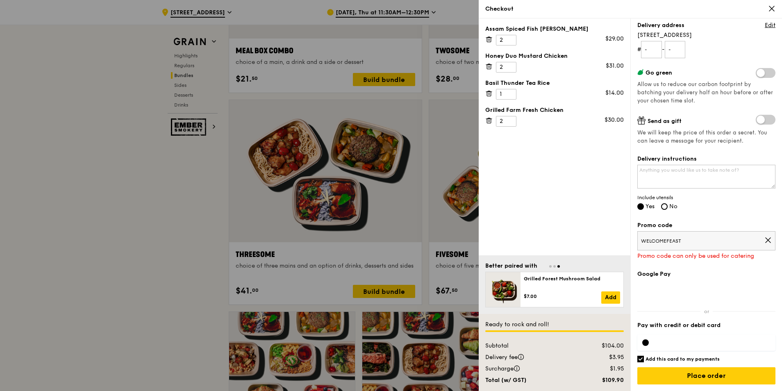
scroll to position [1394, 0]
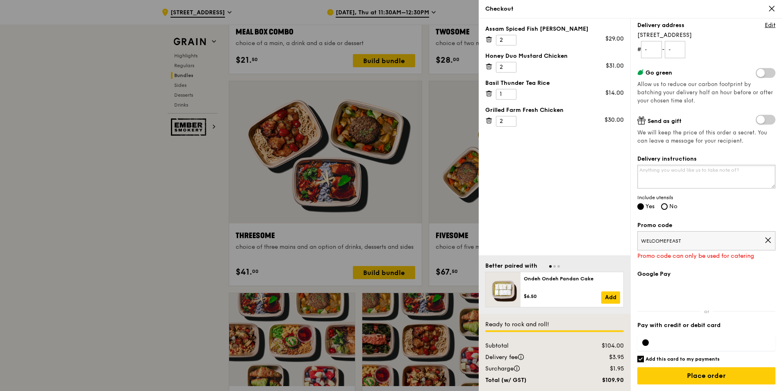
click at [674, 178] on textarea "Delivery instructions" at bounding box center [707, 177] width 138 height 24
type textarea "M"
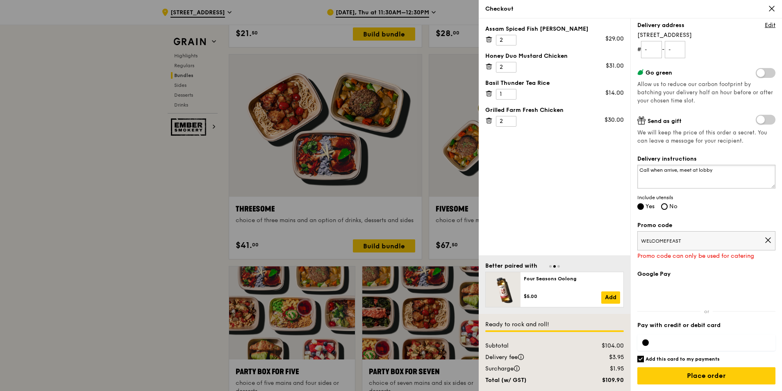
scroll to position [1435, 0]
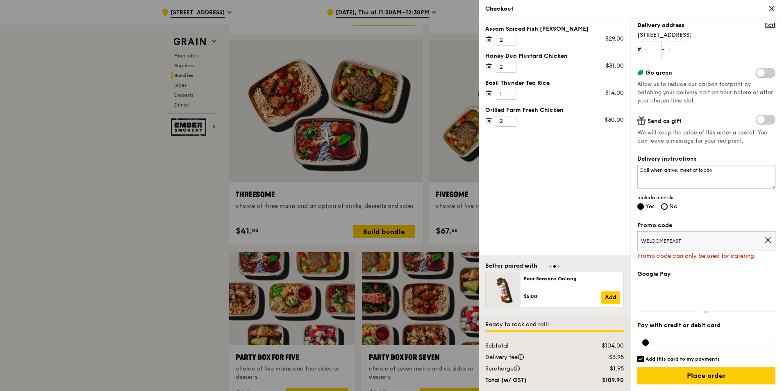
type textarea "Call when arrive, meet at lobby"
click at [766, 239] on icon at bounding box center [768, 240] width 5 height 5
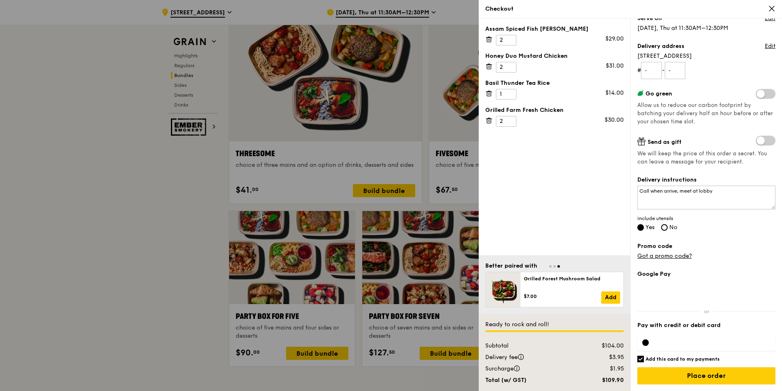
scroll to position [1517, 0]
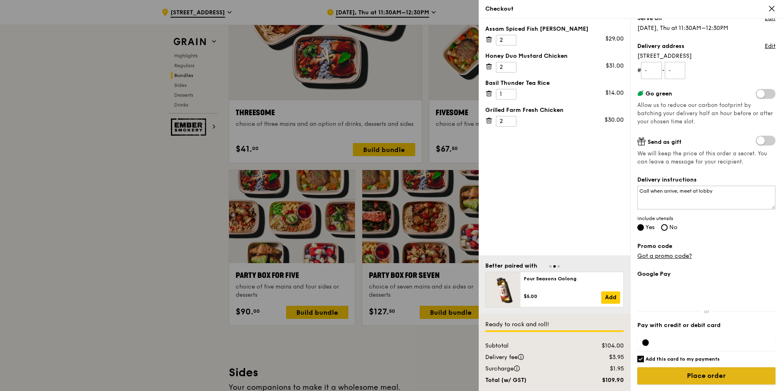
click at [706, 376] on input "Place order" at bounding box center [707, 375] width 138 height 17
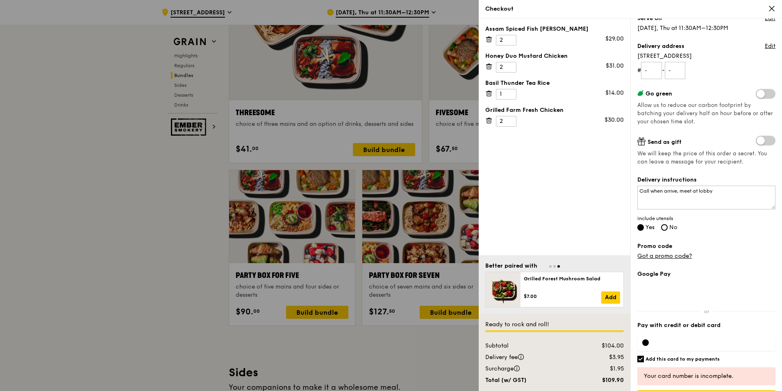
click at [690, 348] on div at bounding box center [707, 343] width 138 height 16
click at [139, 190] on div at bounding box center [391, 195] width 782 height 391
